Goal: Information Seeking & Learning: Find specific page/section

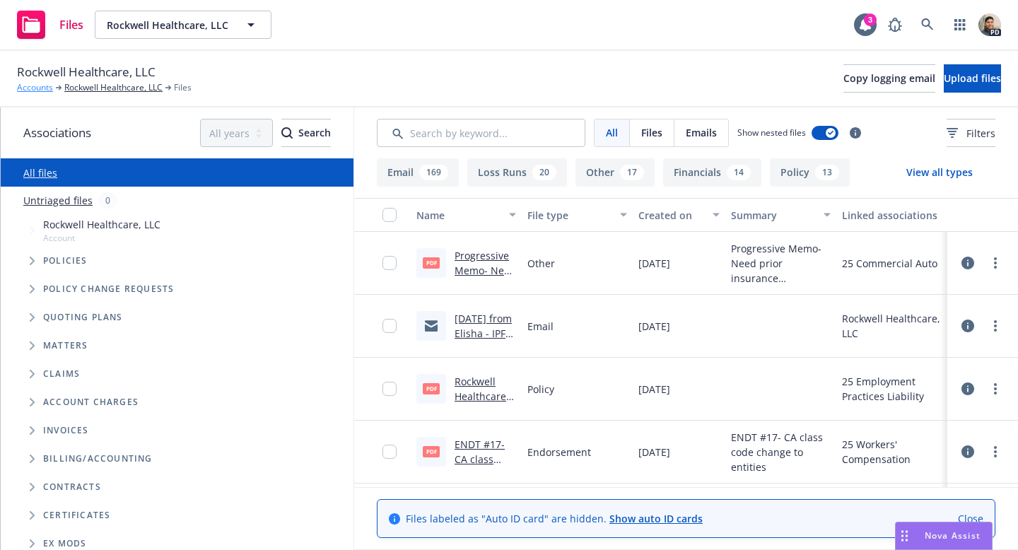
click at [29, 88] on link "Accounts" at bounding box center [35, 87] width 36 height 13
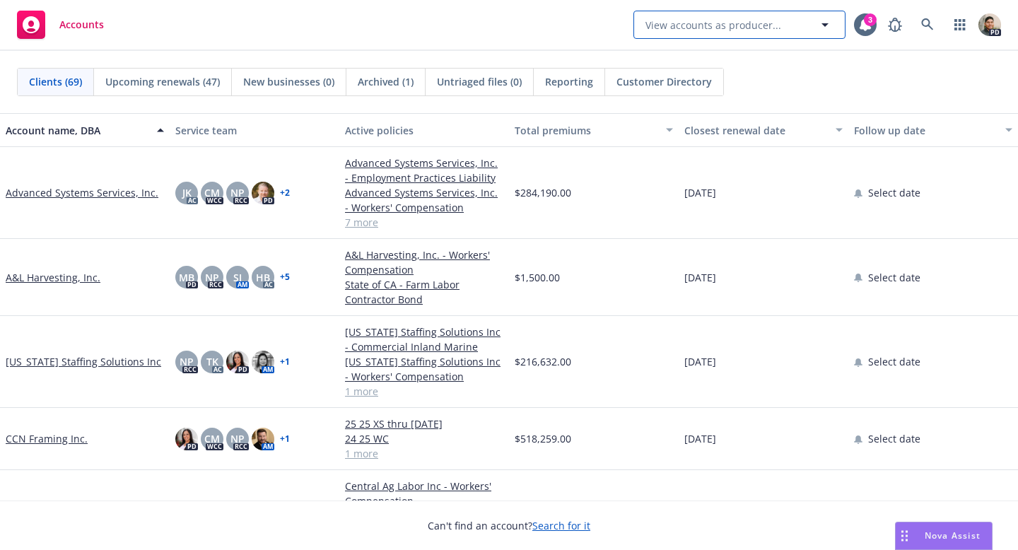
click at [714, 28] on span "View accounts as producer..." at bounding box center [713, 25] width 136 height 15
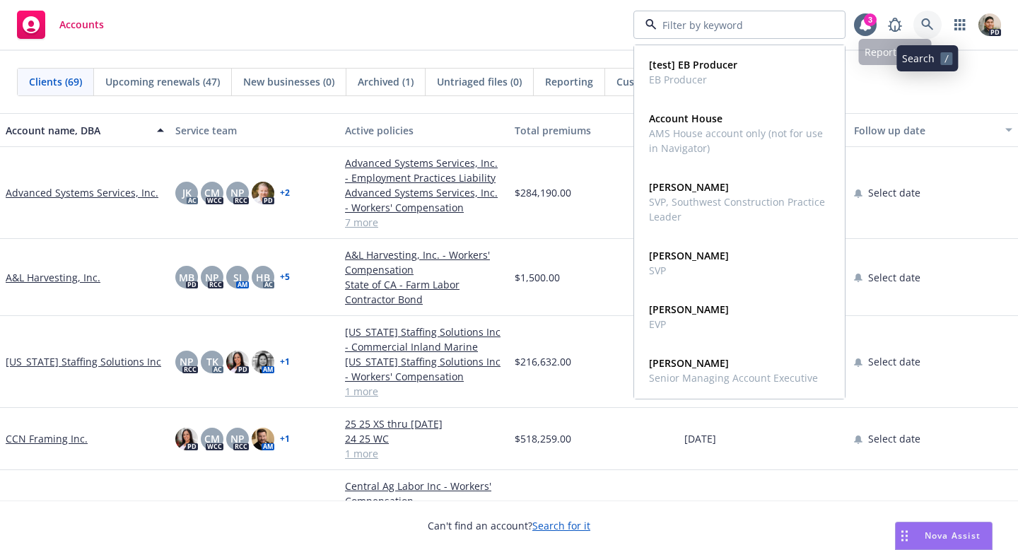
click at [927, 26] on icon at bounding box center [927, 24] width 13 height 13
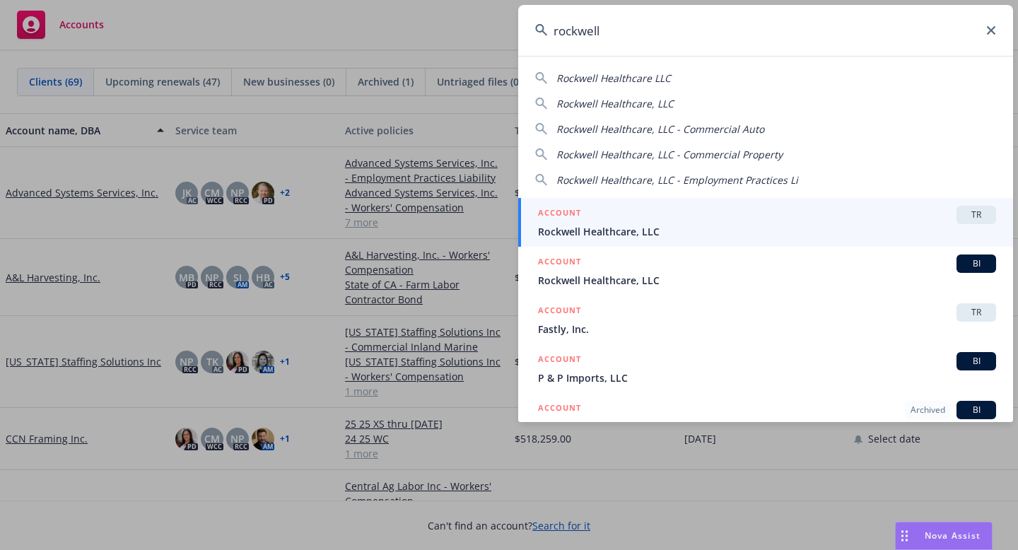
type input "rockwell"
click at [591, 227] on span "Rockwell Healthcare, LLC" at bounding box center [767, 231] width 458 height 15
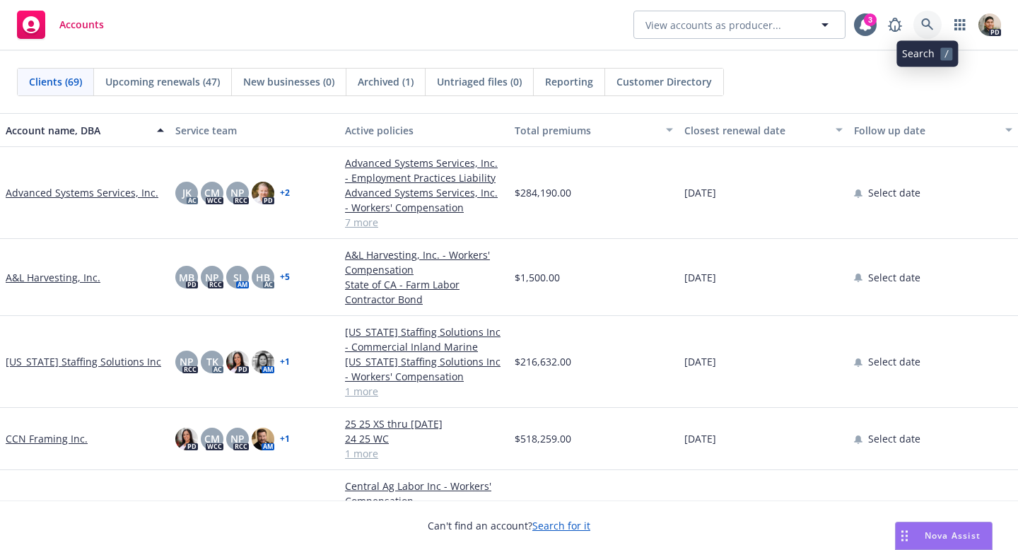
click at [918, 19] on link at bounding box center [927, 25] width 28 height 28
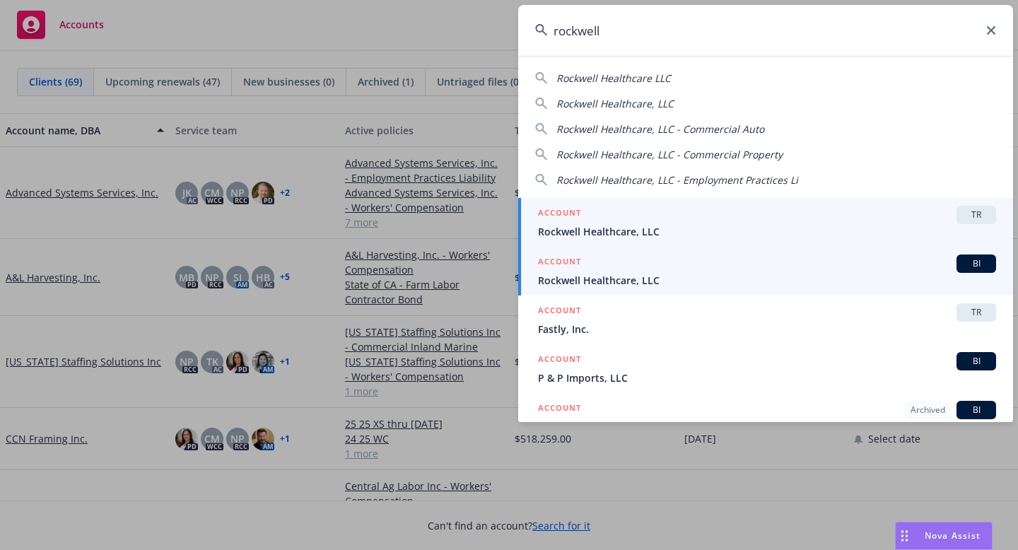
type input "rockwell"
click at [630, 278] on span "Rockwell Healthcare, LLC" at bounding box center [767, 280] width 458 height 15
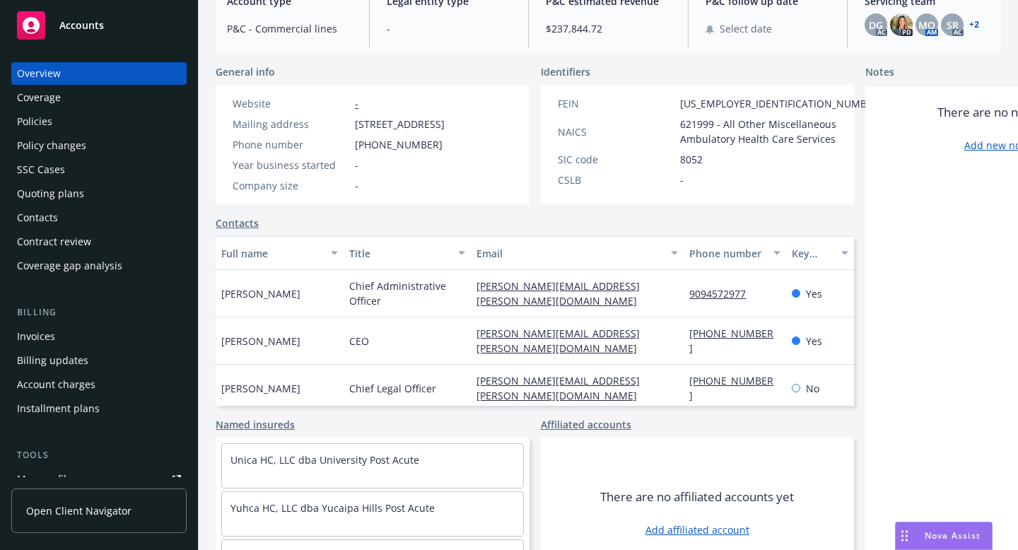
scroll to position [164, 0]
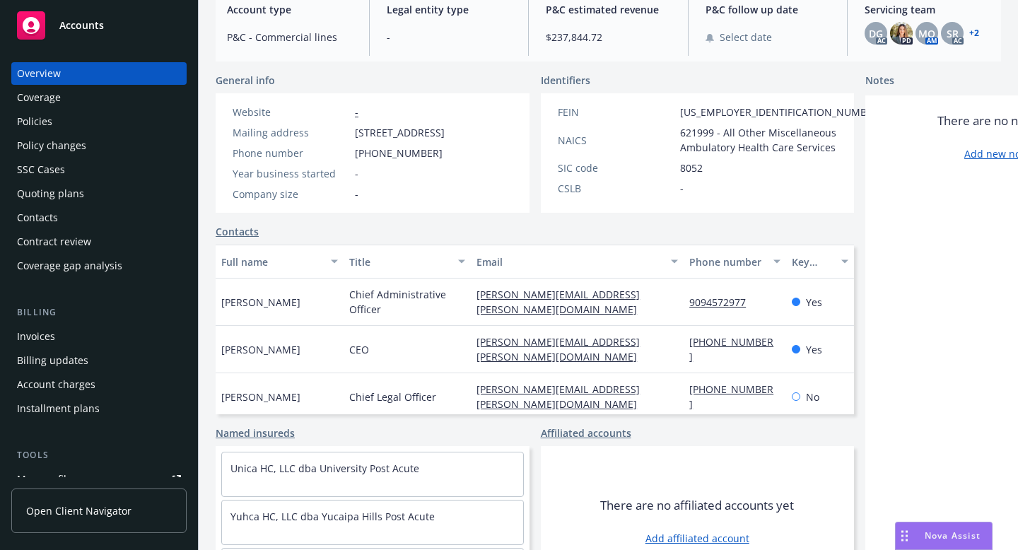
click at [42, 117] on div "Policies" at bounding box center [34, 121] width 35 height 23
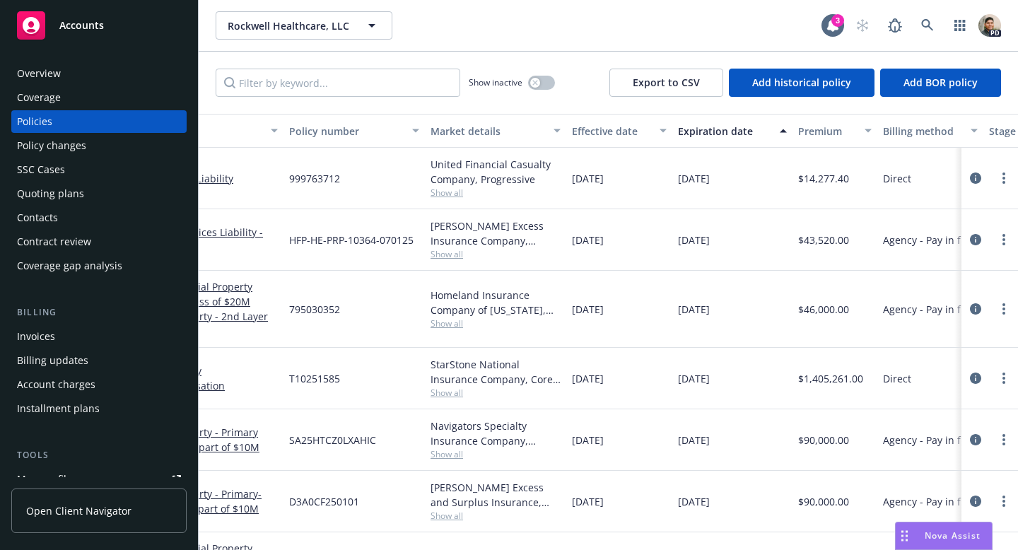
scroll to position [0, 211]
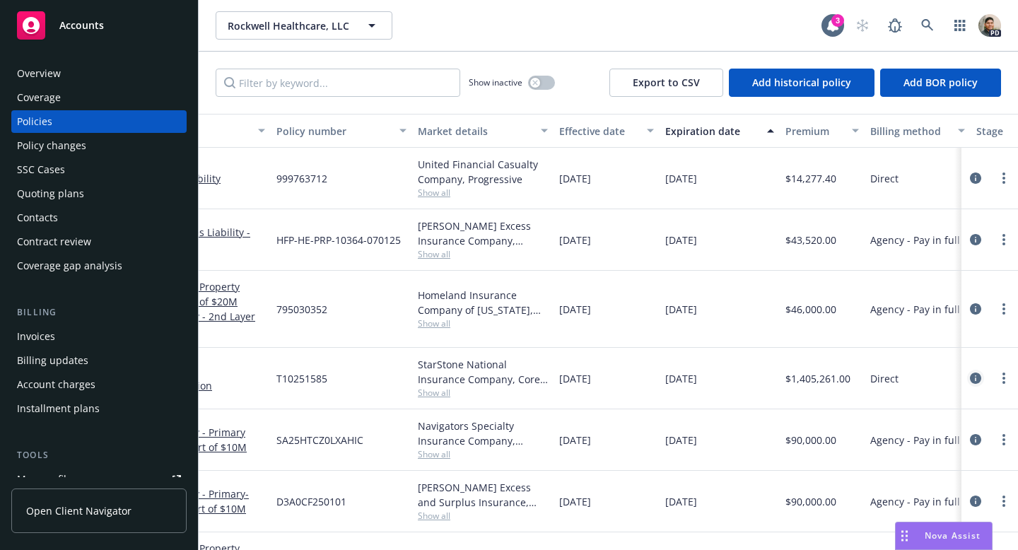
click at [977, 377] on icon "circleInformation" at bounding box center [974, 377] width 11 height 11
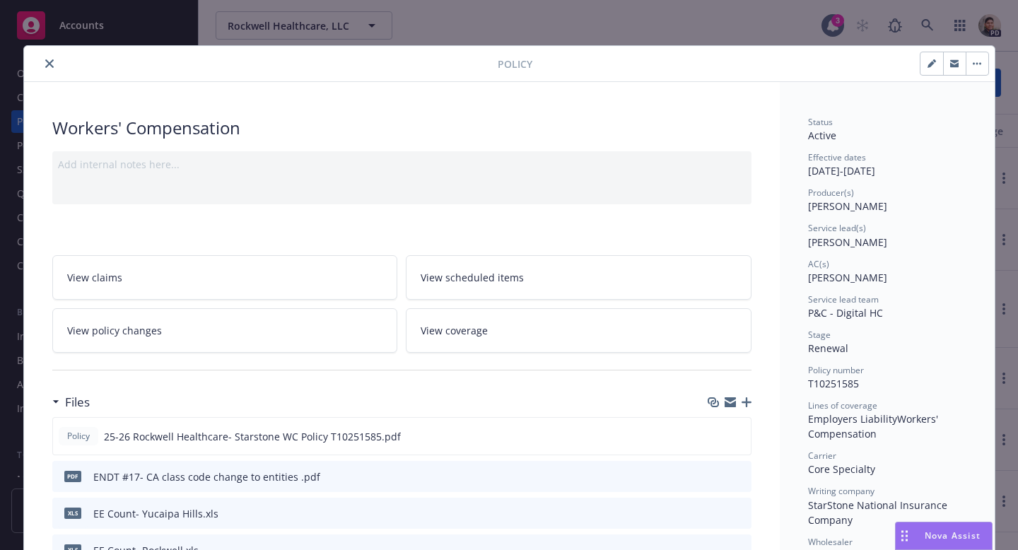
click at [493, 286] on link "View scheduled items" at bounding box center [579, 277] width 346 height 45
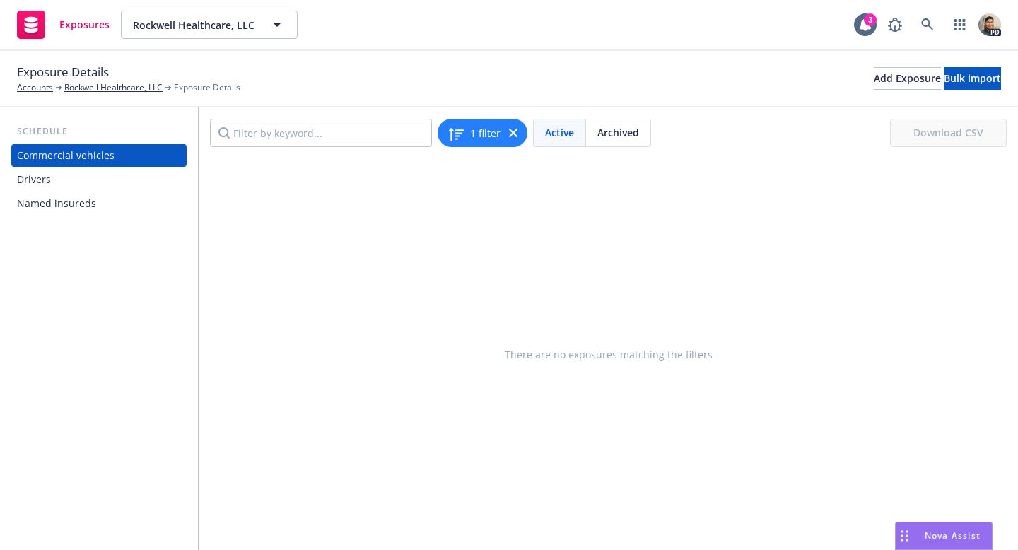
click at [30, 177] on div "Drivers" at bounding box center [34, 179] width 34 height 23
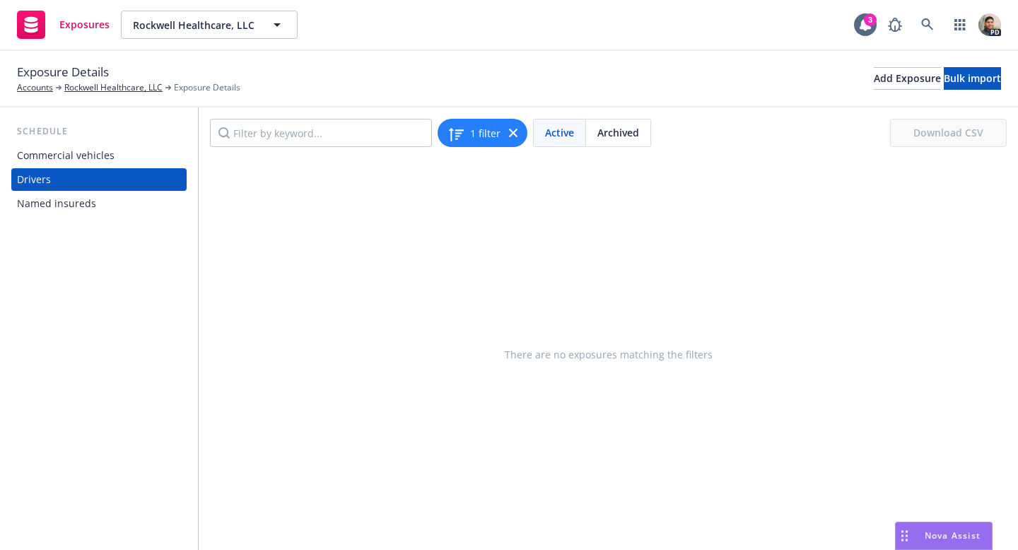
click at [52, 205] on div "Named insureds" at bounding box center [56, 203] width 79 height 23
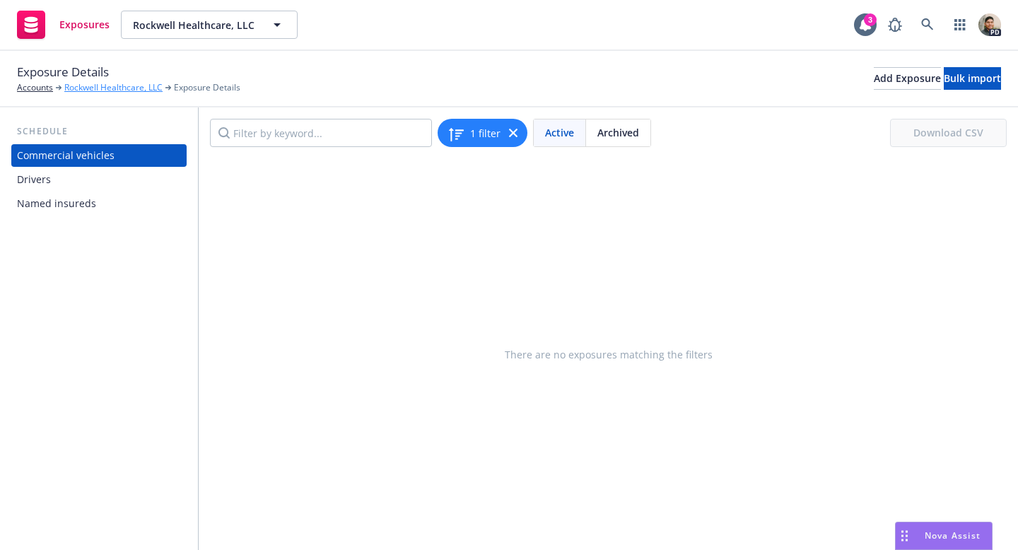
click at [90, 88] on link "Rockwell Healthcare, LLC" at bounding box center [113, 87] width 98 height 13
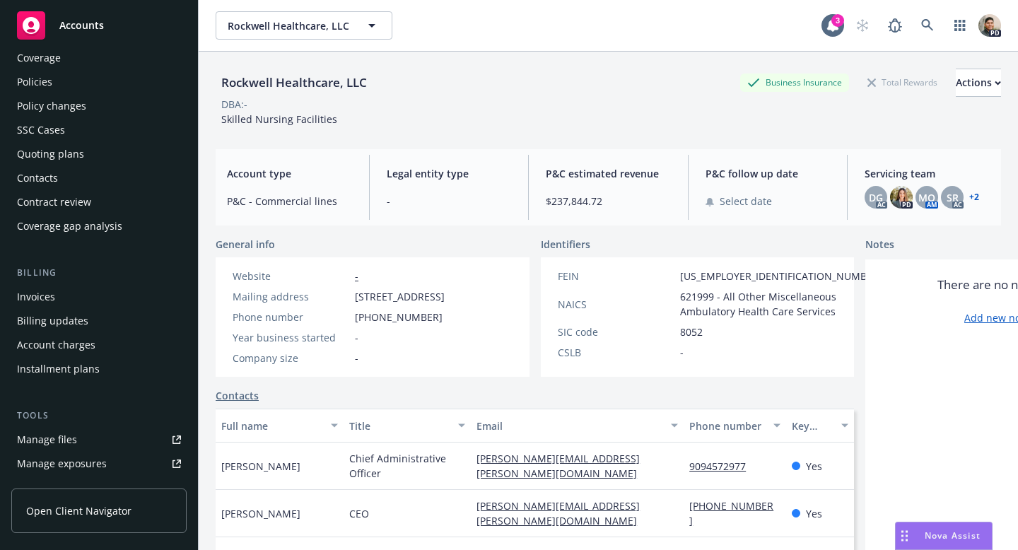
scroll to position [30, 0]
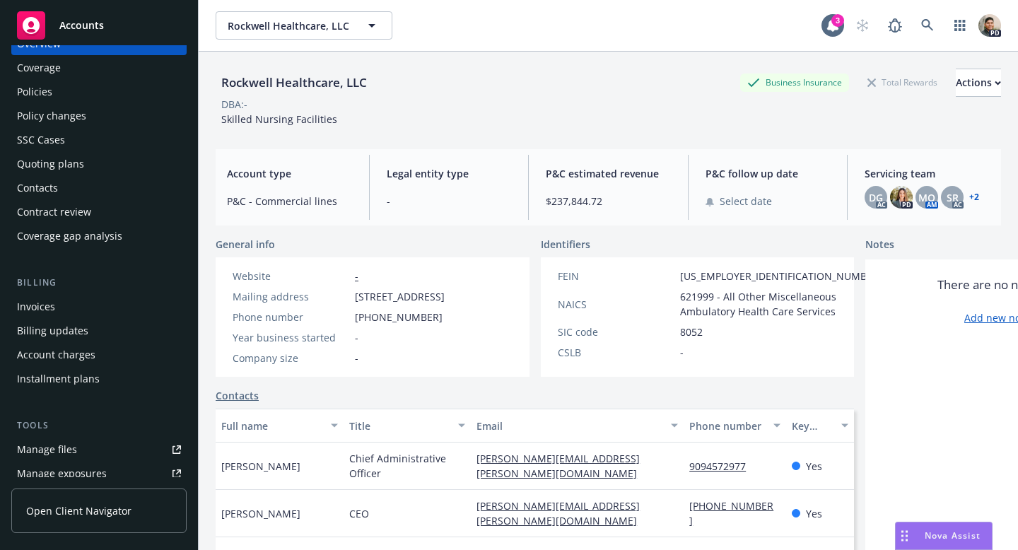
click at [50, 86] on div "Policies" at bounding box center [34, 92] width 35 height 23
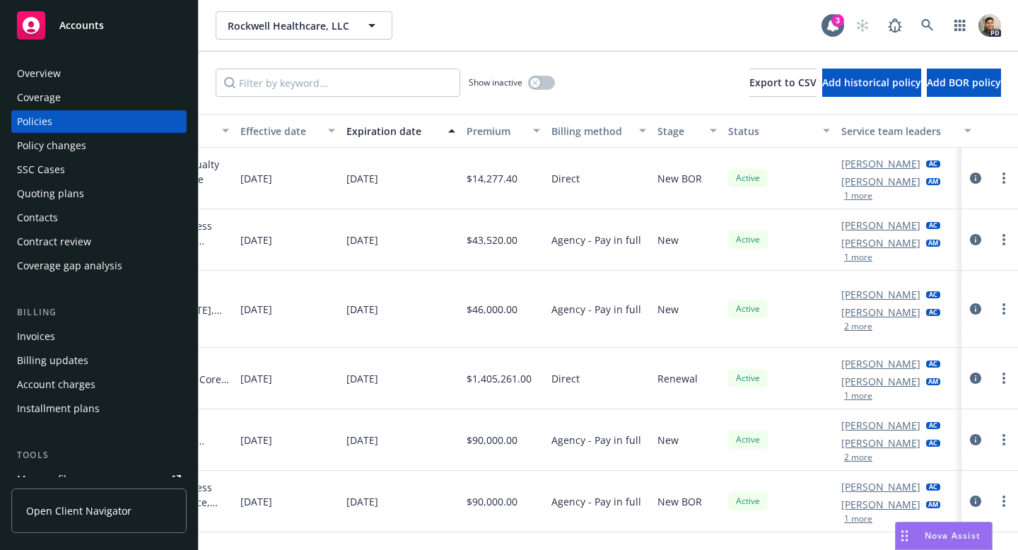
scroll to position [0, 545]
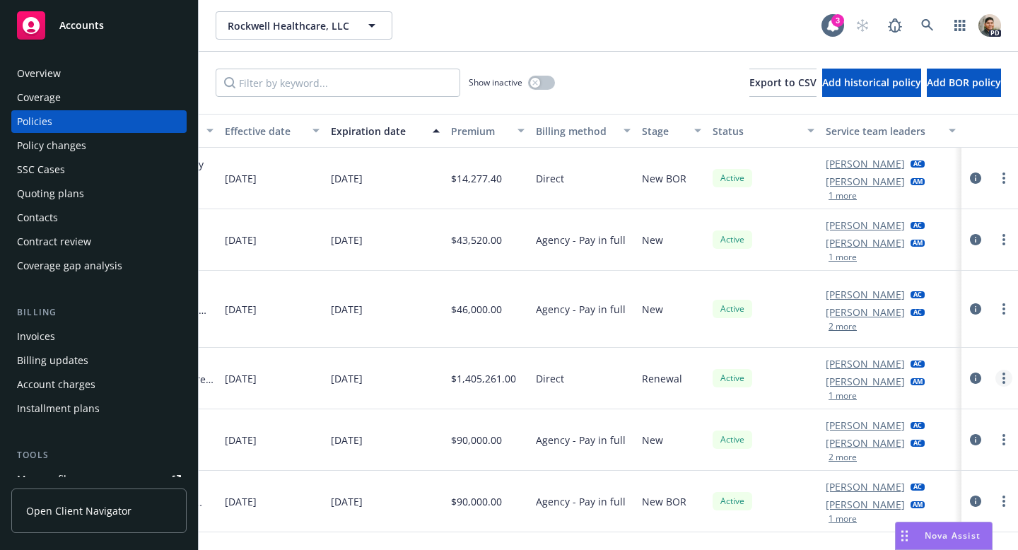
click at [1002, 379] on icon "more" at bounding box center [1003, 377] width 3 height 11
click at [985, 381] on div at bounding box center [989, 378] width 45 height 17
click at [979, 381] on icon "circleInformation" at bounding box center [974, 377] width 11 height 11
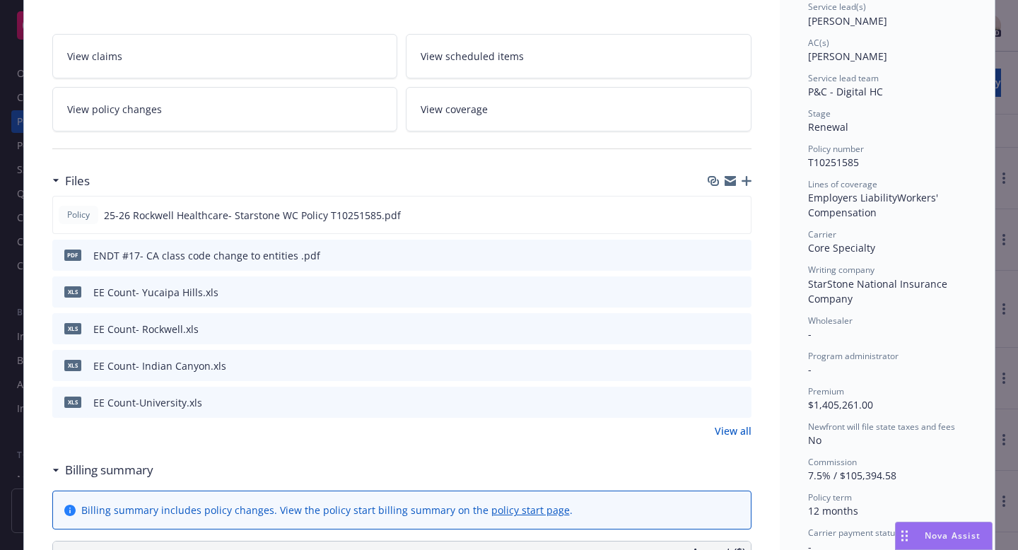
scroll to position [224, 0]
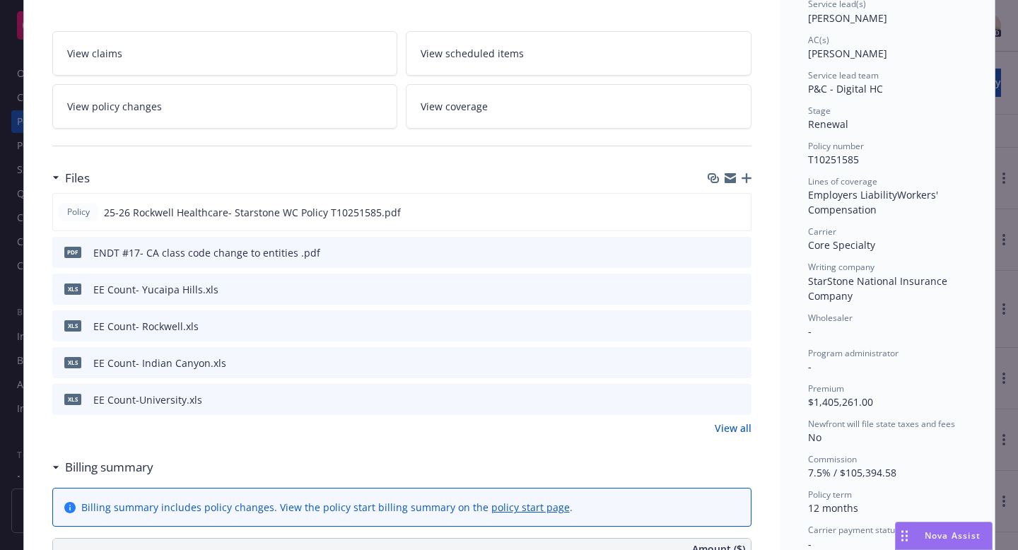
click at [741, 397] on icon "preview file" at bounding box center [737, 399] width 13 height 10
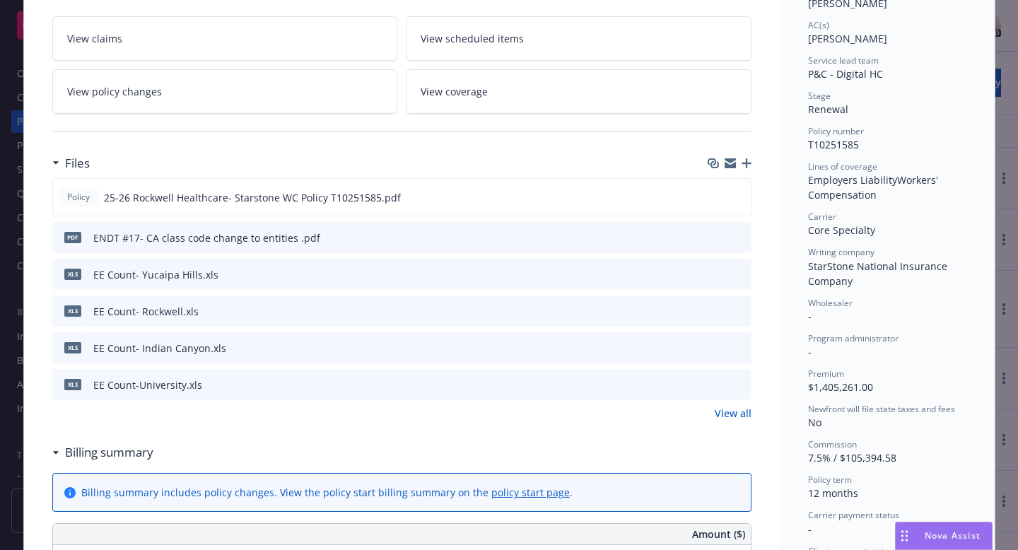
scroll to position [293, 0]
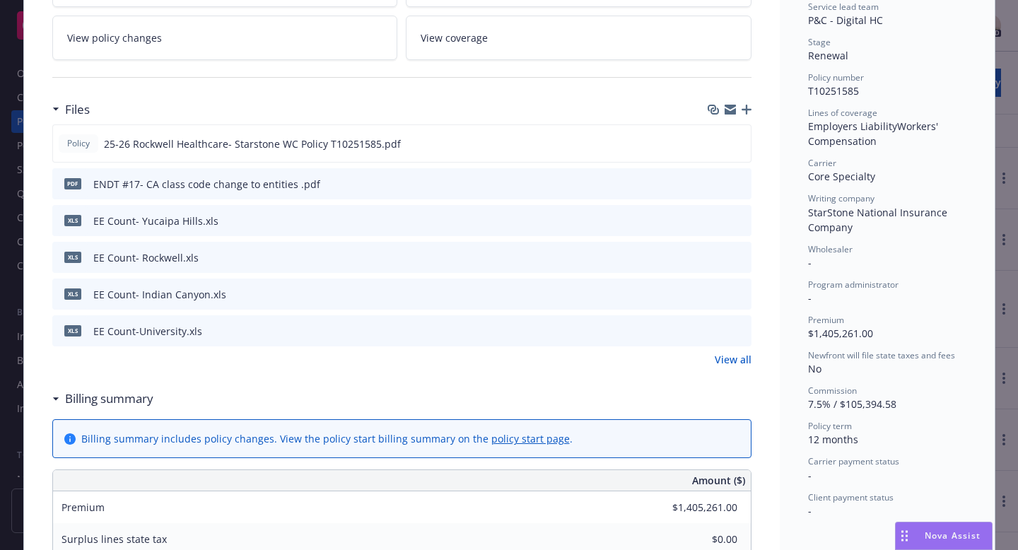
click at [736, 220] on icon "preview file" at bounding box center [737, 220] width 13 height 10
